Goal: Task Accomplishment & Management: Complete application form

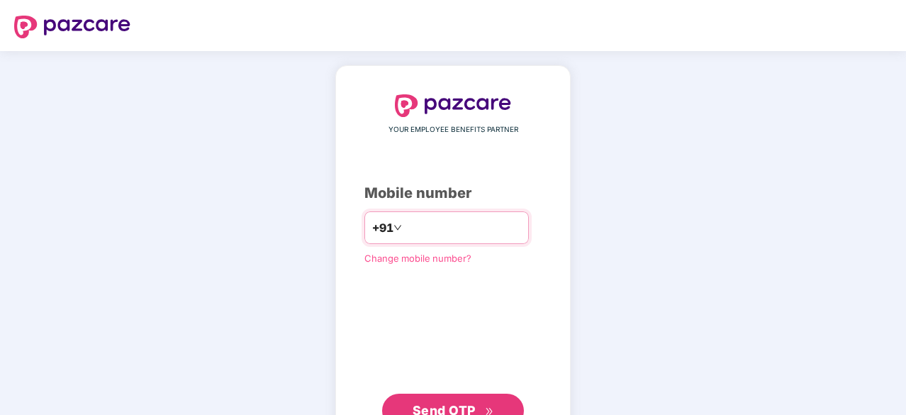
type input "**********"
click at [466, 406] on span "Send OTP" at bounding box center [444, 408] width 63 height 15
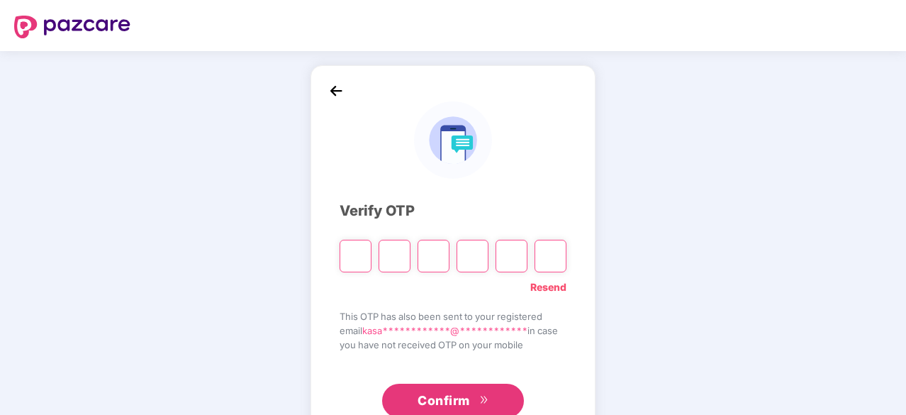
type input "*"
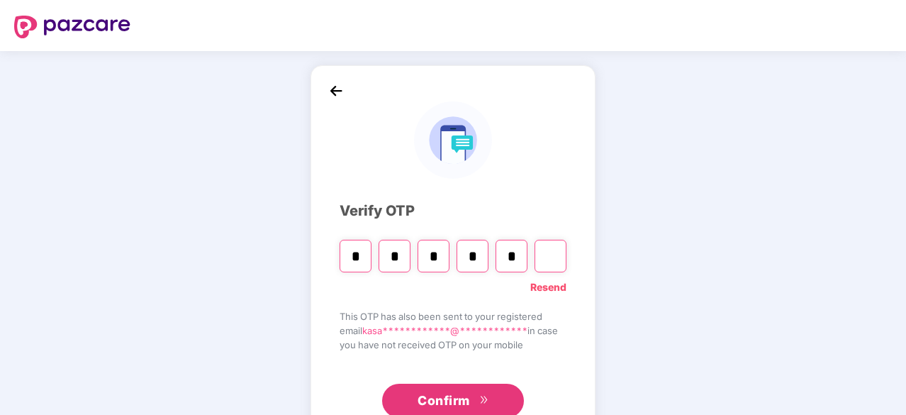
type input "*"
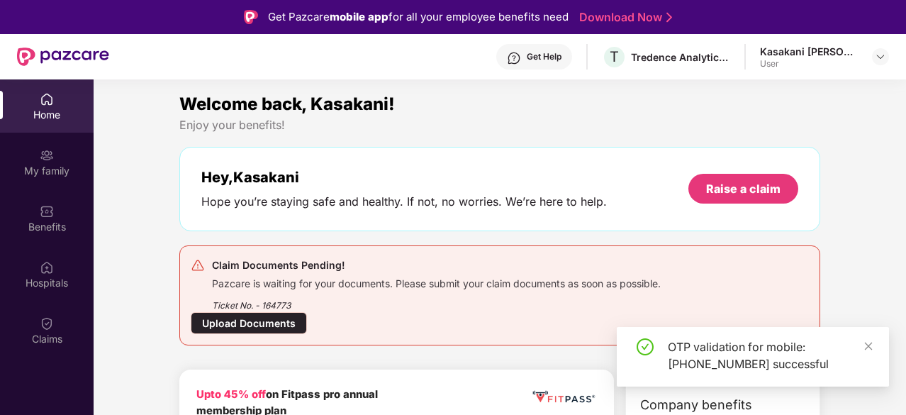
click at [260, 318] on div "Upload Documents" at bounding box center [249, 323] width 116 height 22
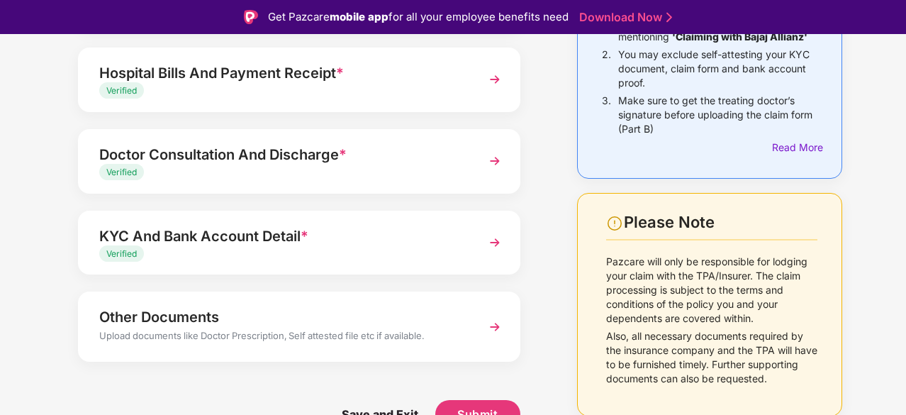
scroll to position [196, 0]
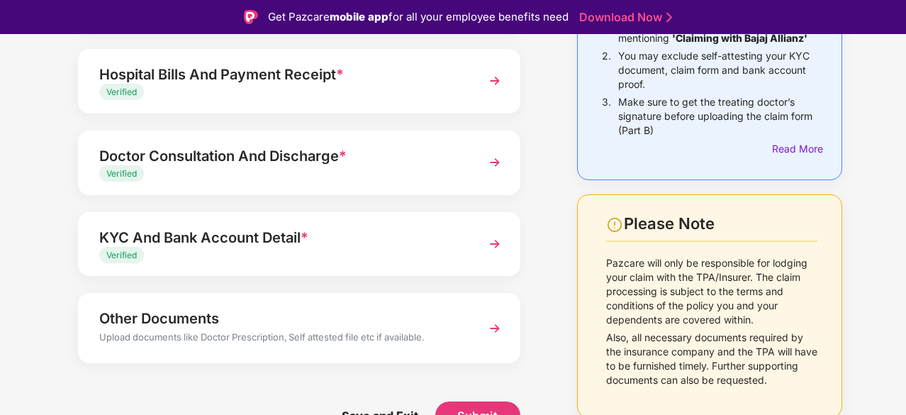
click at [192, 320] on div "Other Documents" at bounding box center [282, 318] width 367 height 23
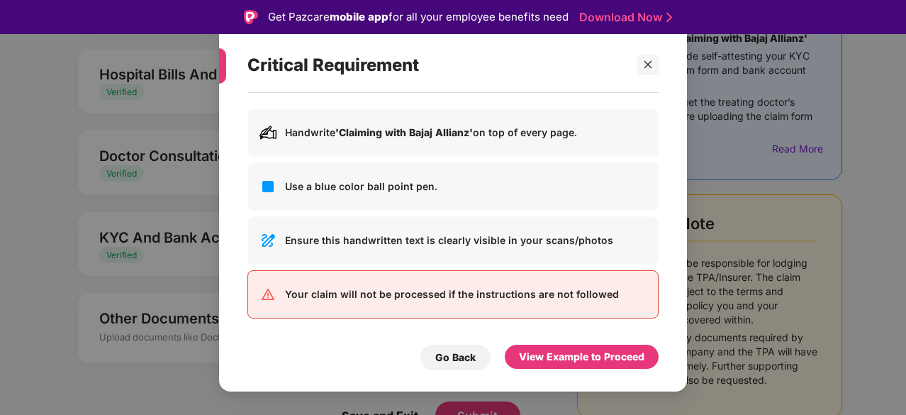
scroll to position [35, 0]
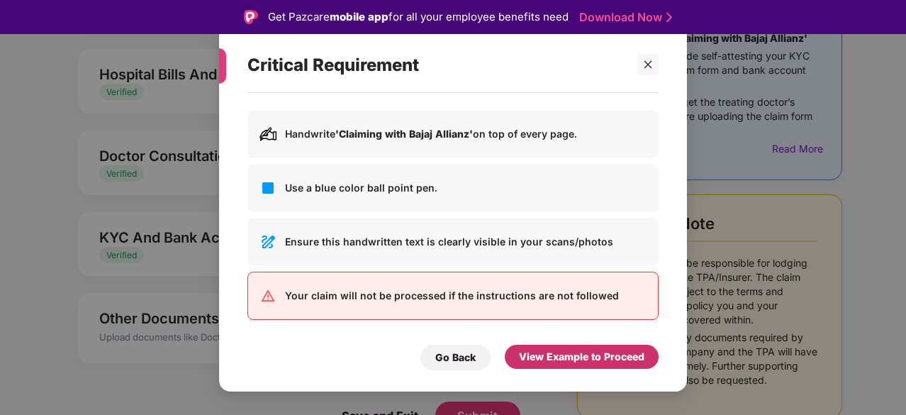
click at [539, 364] on div "View Example to Proceed" at bounding box center [582, 357] width 126 height 16
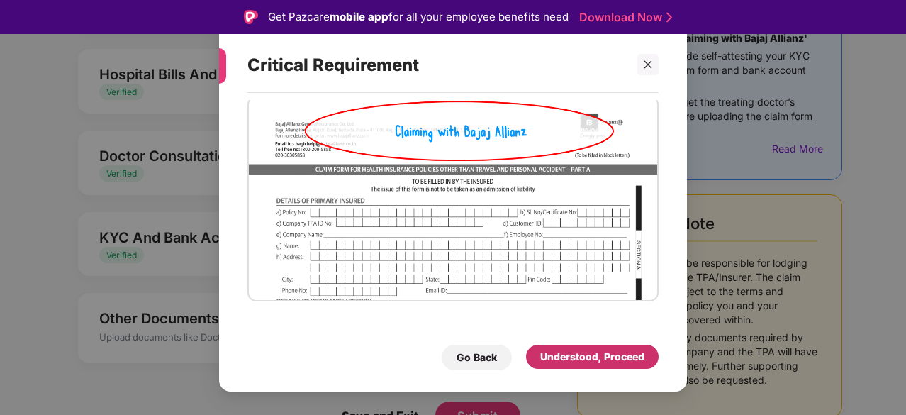
click at [545, 361] on div "Understood, Proceed" at bounding box center [592, 357] width 104 height 16
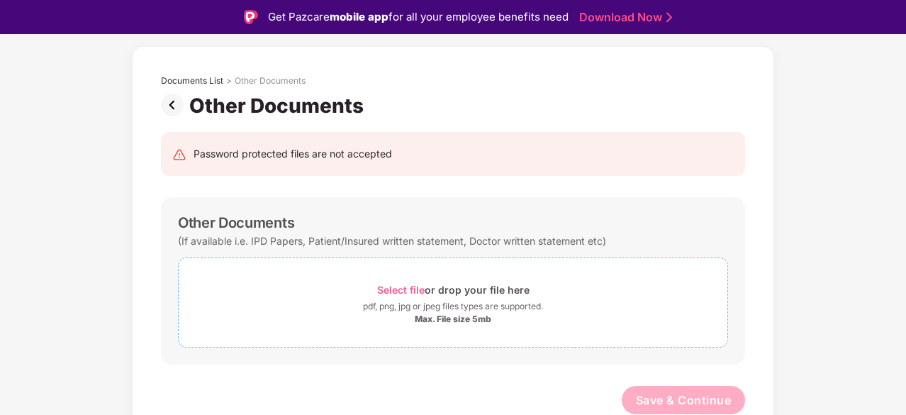
scroll to position [34, 0]
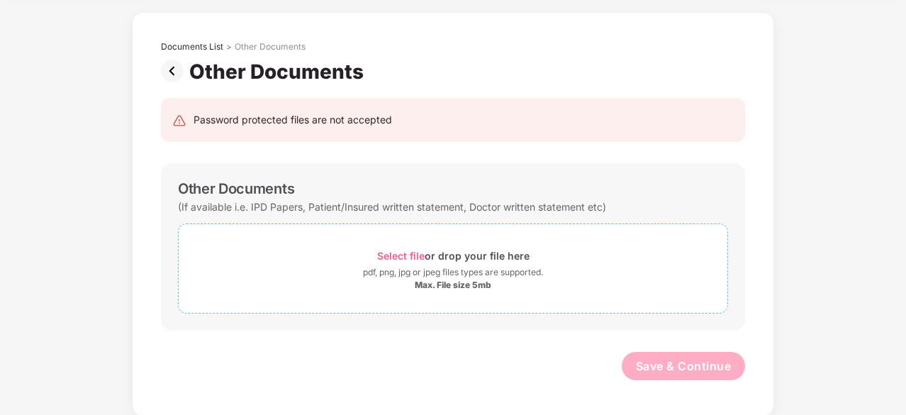
click at [415, 257] on span "Select file" at bounding box center [401, 256] width 48 height 12
click at [420, 256] on span "Select file" at bounding box center [401, 256] width 48 height 12
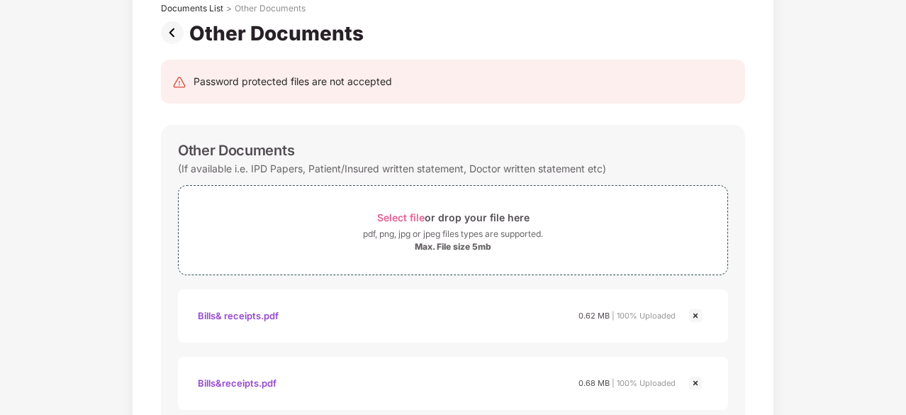
scroll to position [94, 0]
click at [440, 229] on div "pdf, png, jpg or jpeg files types are supported." at bounding box center [453, 233] width 180 height 14
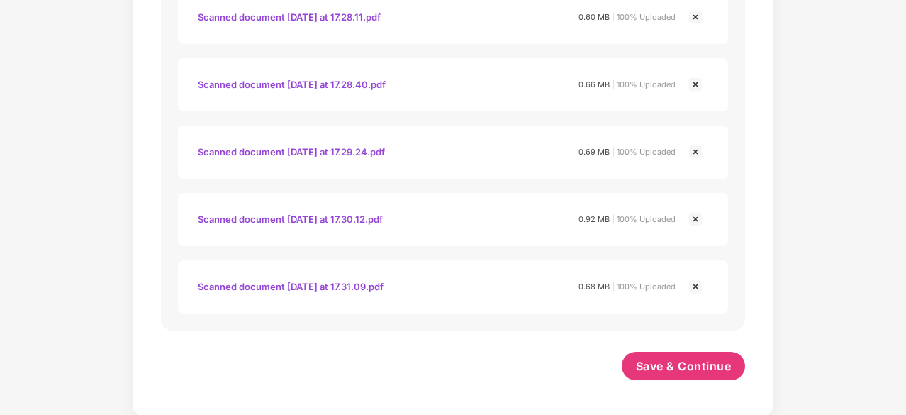
scroll to position [0, 0]
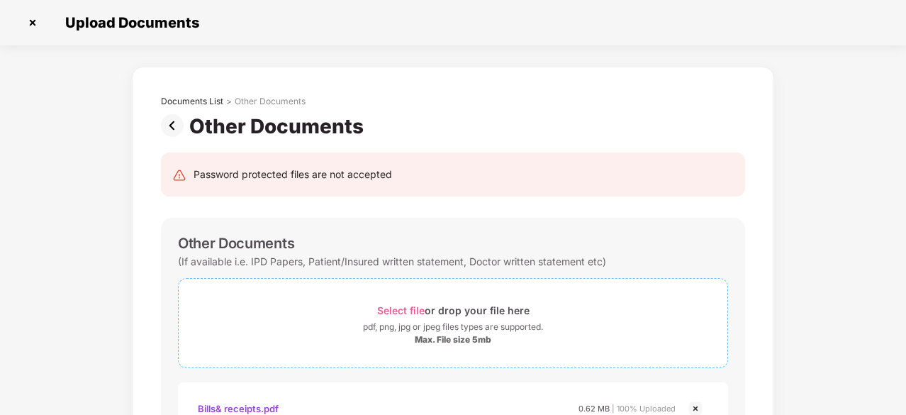
click at [413, 308] on span "Select file" at bounding box center [401, 310] width 48 height 12
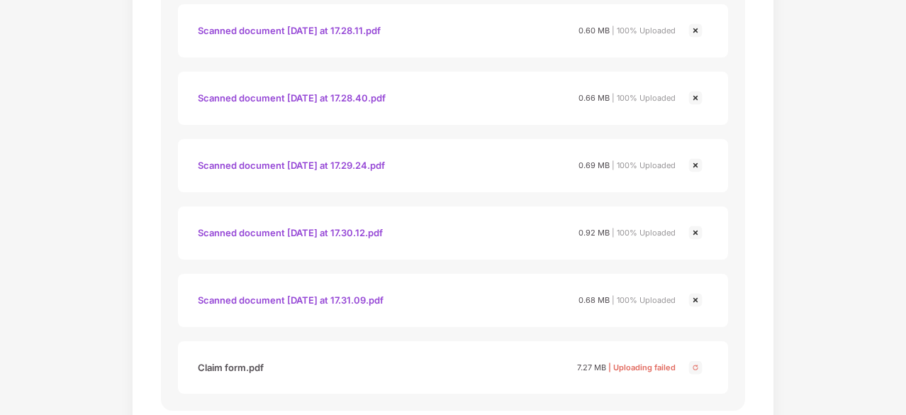
scroll to position [728, 0]
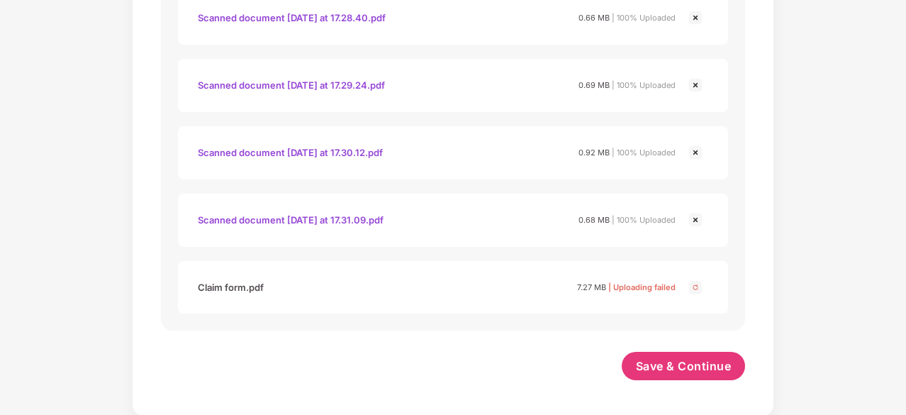
click at [695, 287] on img at bounding box center [695, 287] width 17 height 17
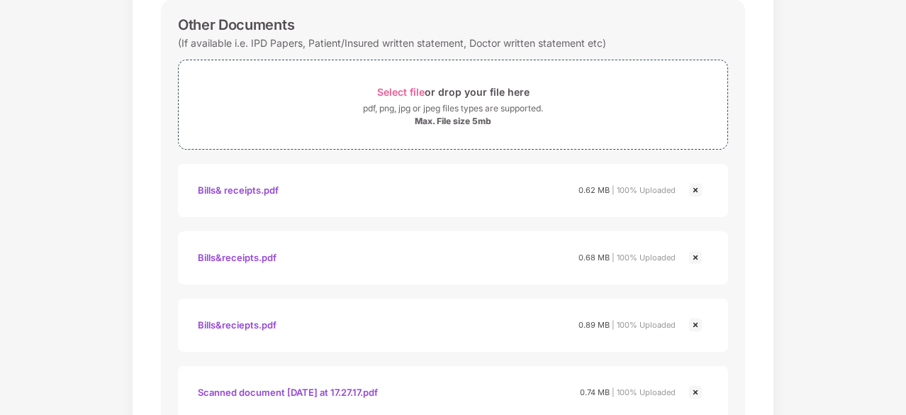
scroll to position [174, 0]
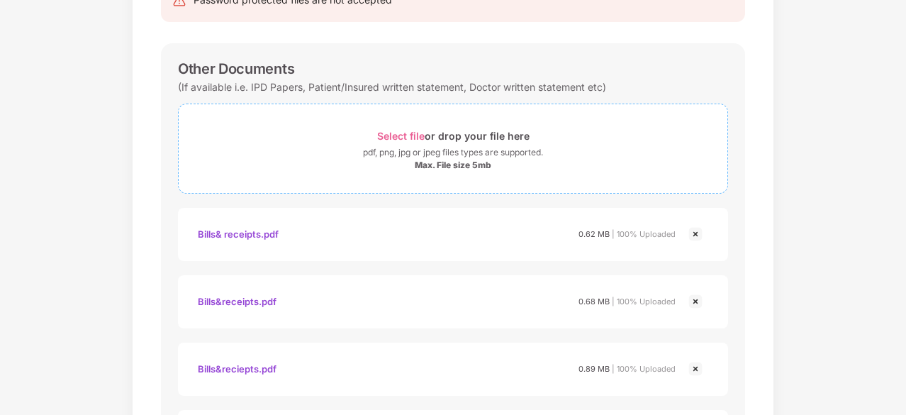
click at [396, 132] on span "Select file" at bounding box center [401, 136] width 48 height 12
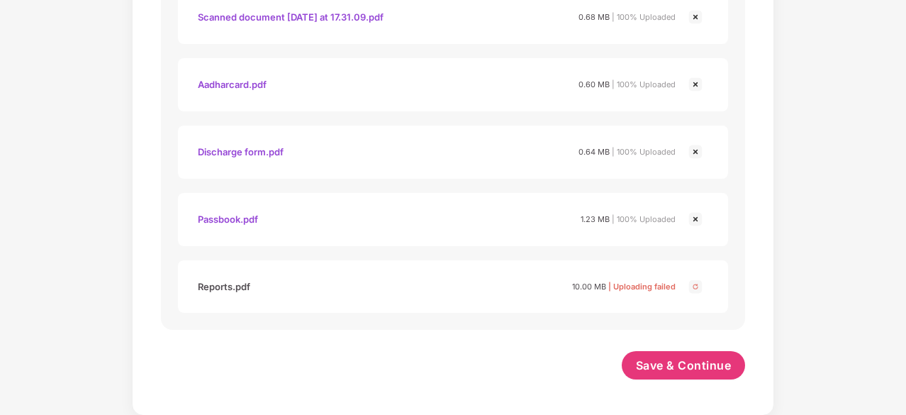
scroll to position [930, 0]
click at [670, 369] on span "Save & Continue" at bounding box center [684, 366] width 96 height 16
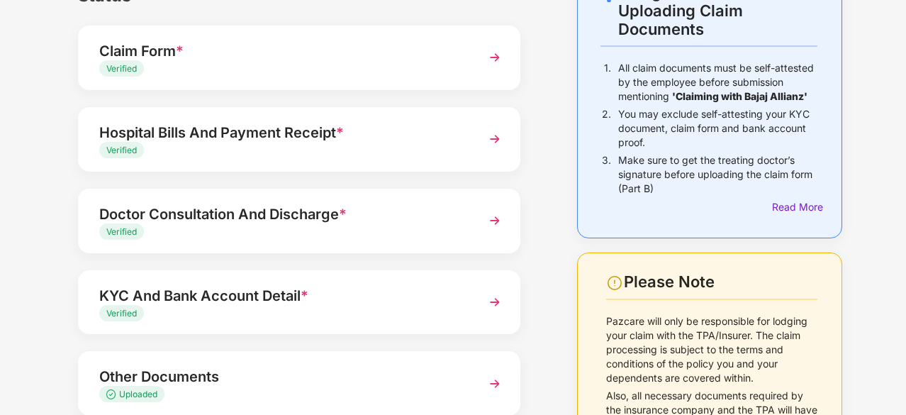
scroll to position [104, 0]
click at [408, 161] on div "Hospital Bills And Payment Receipt * Verified" at bounding box center [299, 139] width 443 height 65
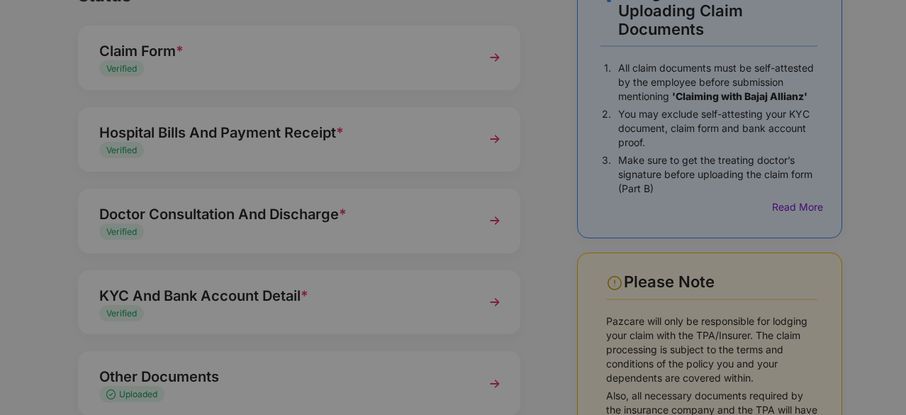
scroll to position [0, 0]
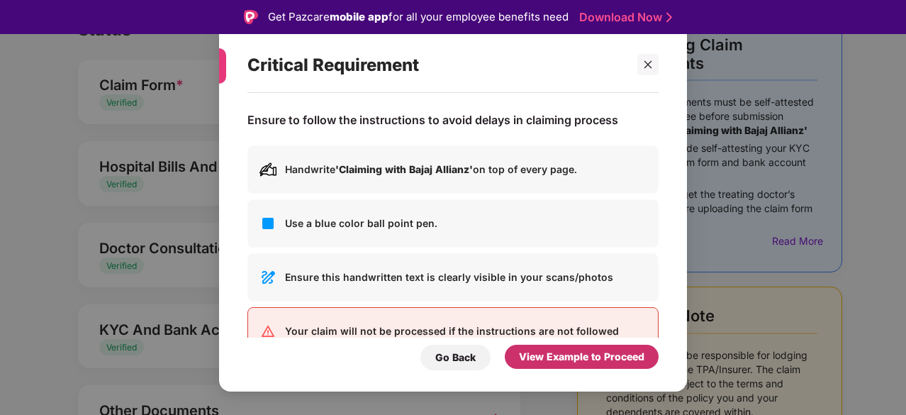
click at [547, 348] on div "View Example to Proceed" at bounding box center [582, 357] width 154 height 24
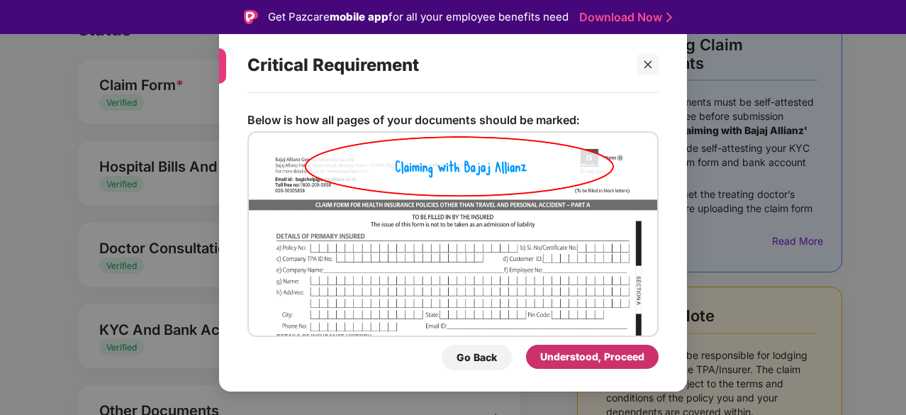
click at [547, 348] on div "Understood, Proceed" at bounding box center [592, 357] width 133 height 24
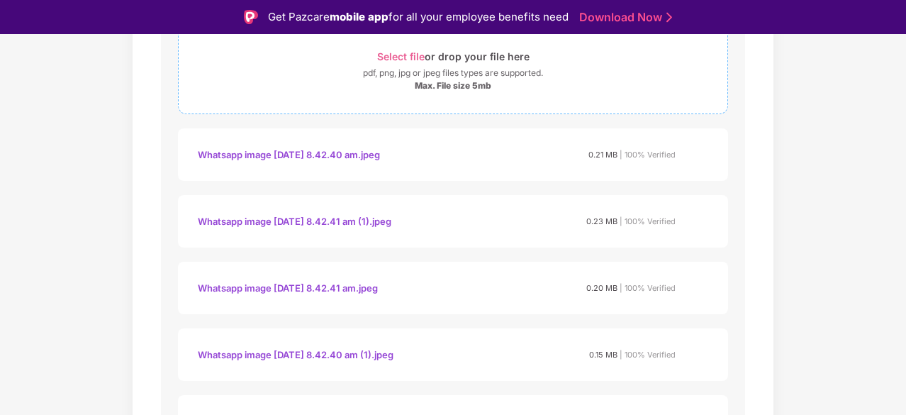
scroll to position [189, 0]
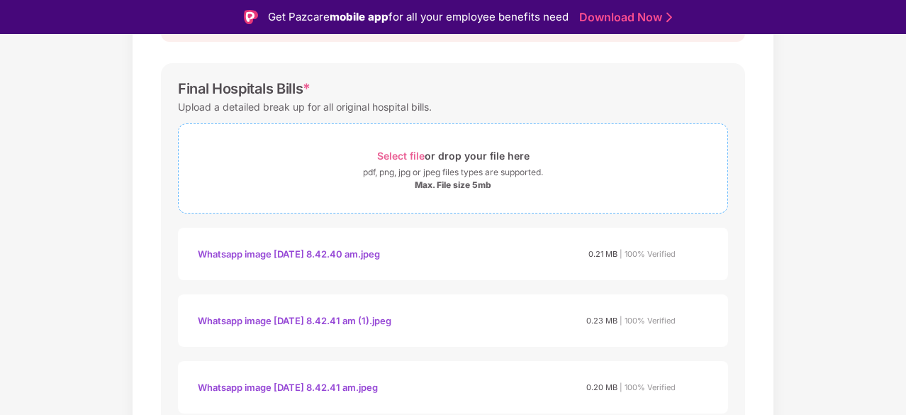
click at [401, 152] on span "Select file" at bounding box center [401, 156] width 48 height 12
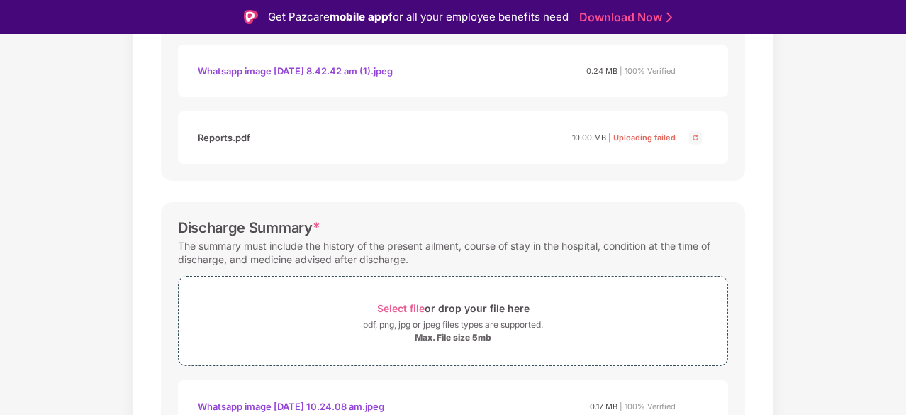
scroll to position [772, 0]
click at [696, 139] on img at bounding box center [695, 137] width 17 height 17
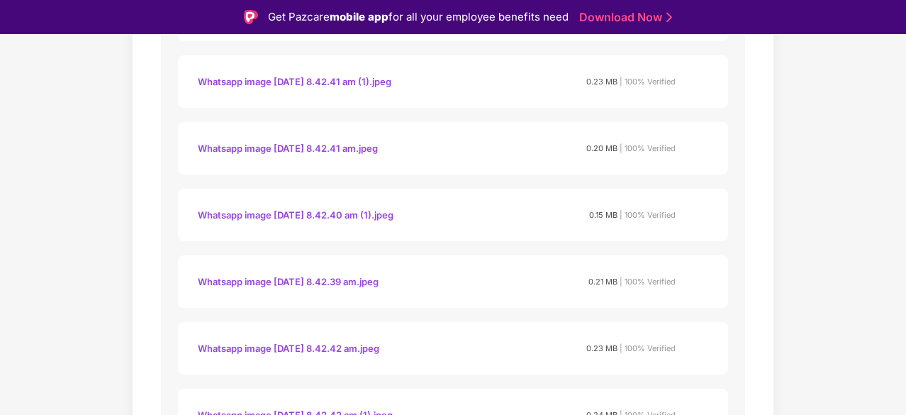
scroll to position [0, 0]
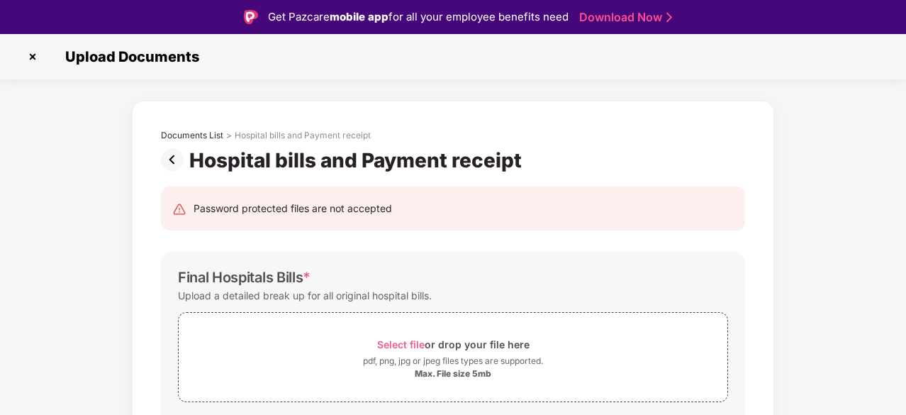
click at [32, 55] on img at bounding box center [32, 56] width 23 height 23
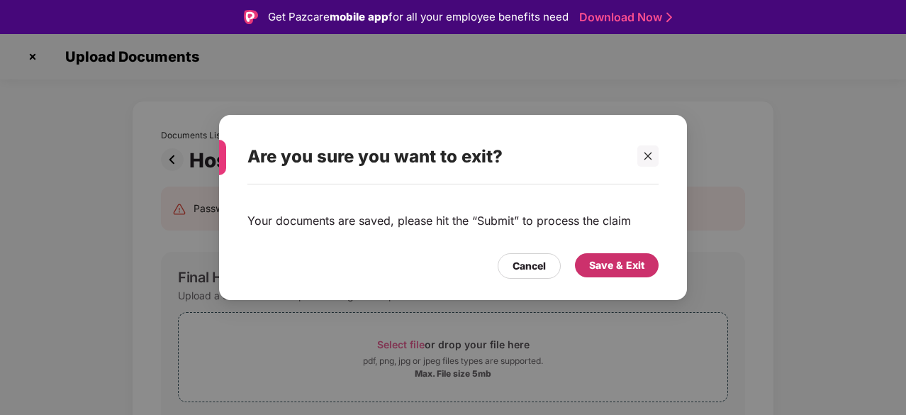
click at [587, 262] on div "Save & Exit" at bounding box center [617, 265] width 84 height 24
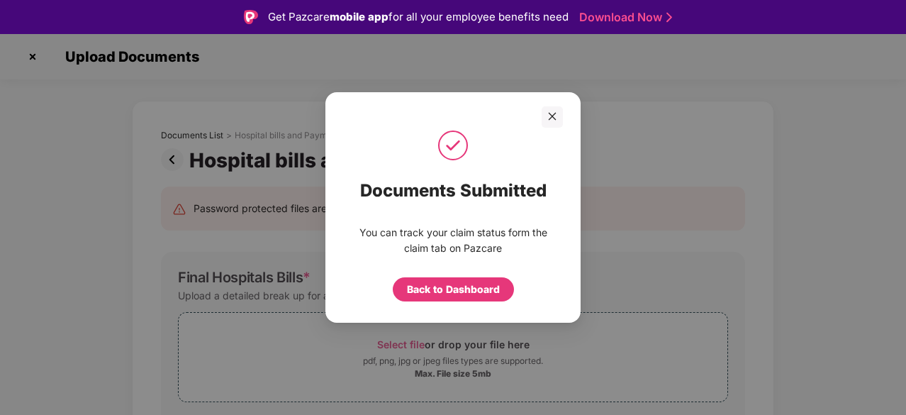
click at [563, 114] on div at bounding box center [453, 116] width 255 height 21
click at [495, 289] on div "Back to Dashboard" at bounding box center [453, 290] width 93 height 16
